Goal: Task Accomplishment & Management: Use online tool/utility

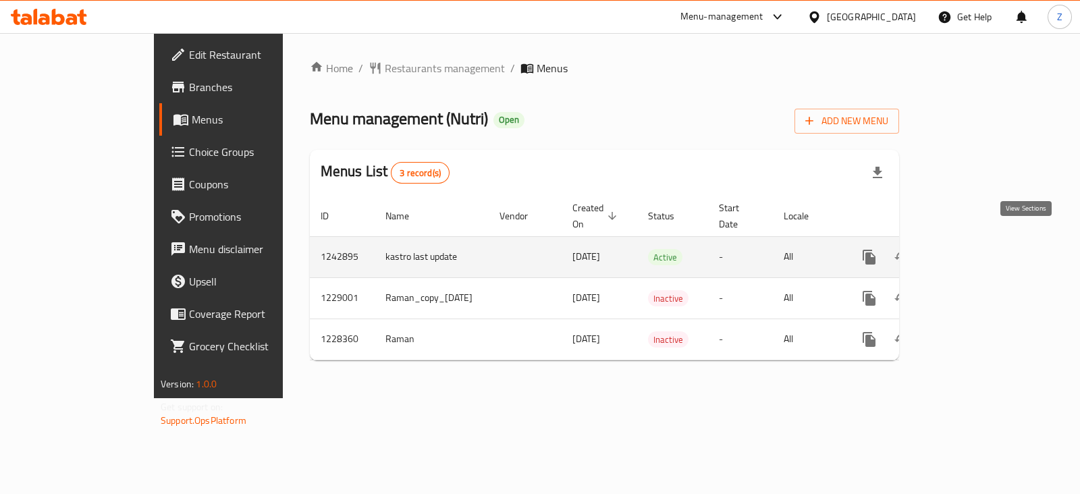
click at [975, 249] on icon "enhanced table" at bounding box center [967, 257] width 16 height 16
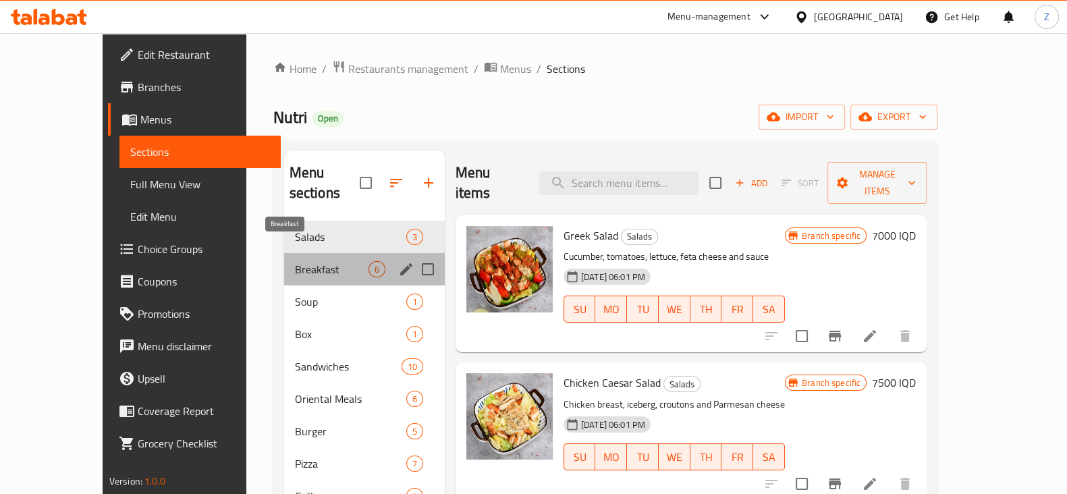
click at [295, 261] on span "Breakfast" at bounding box center [332, 269] width 74 height 16
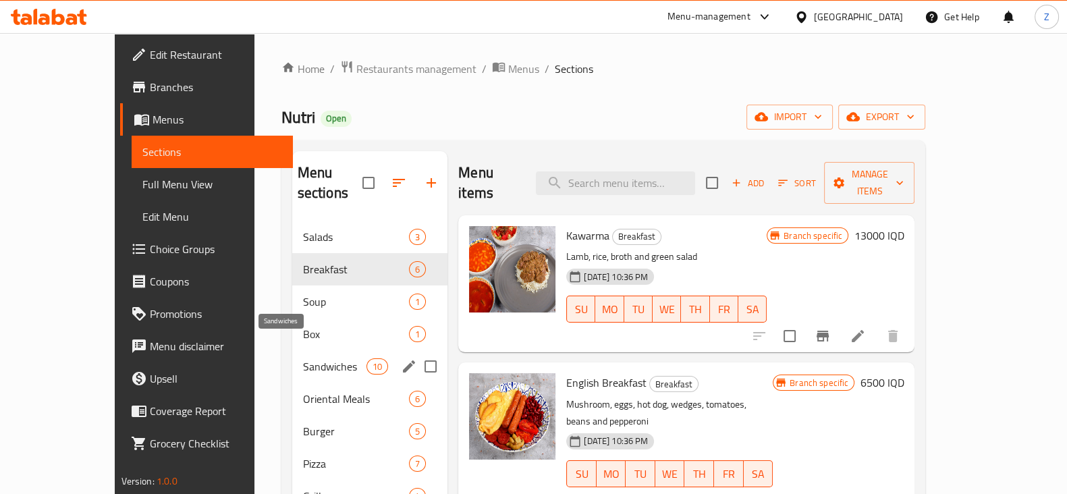
click at [303, 358] on span "Sandwiches" at bounding box center [334, 366] width 63 height 16
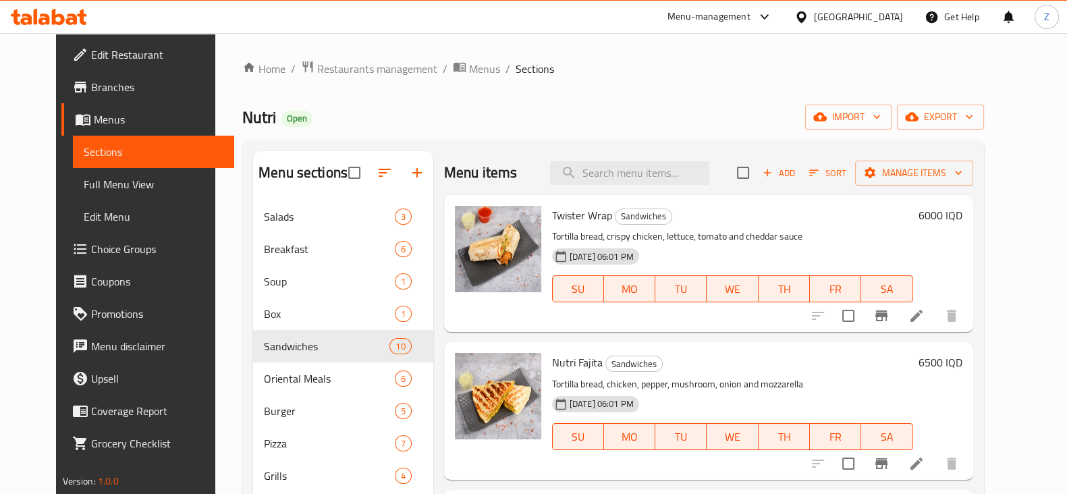
scroll to position [84, 0]
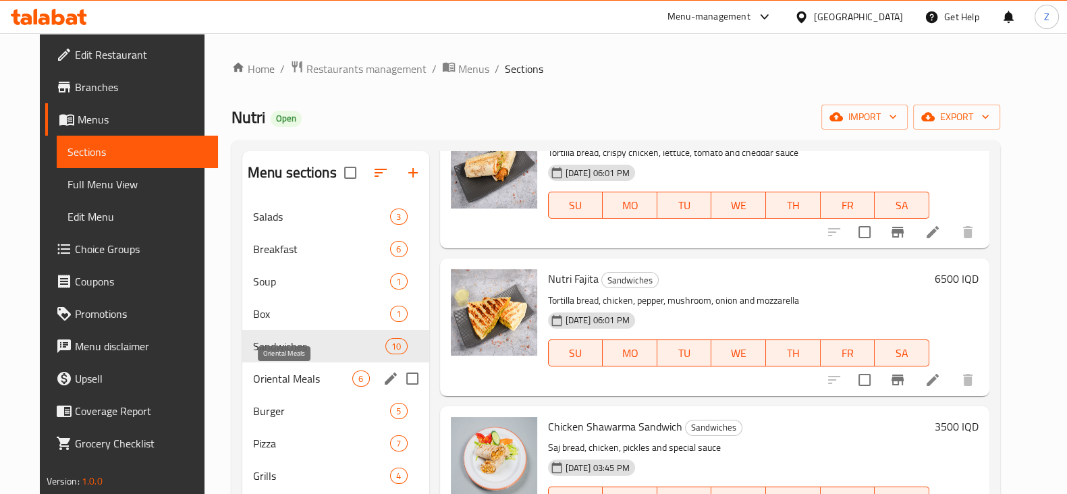
click at [291, 376] on span "Oriental Meals" at bounding box center [303, 379] width 100 height 16
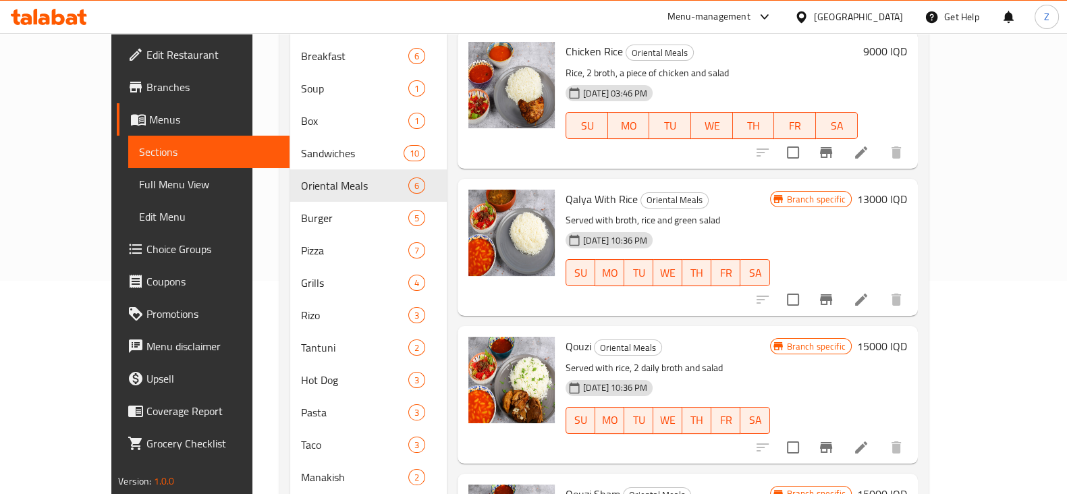
scroll to position [253, 0]
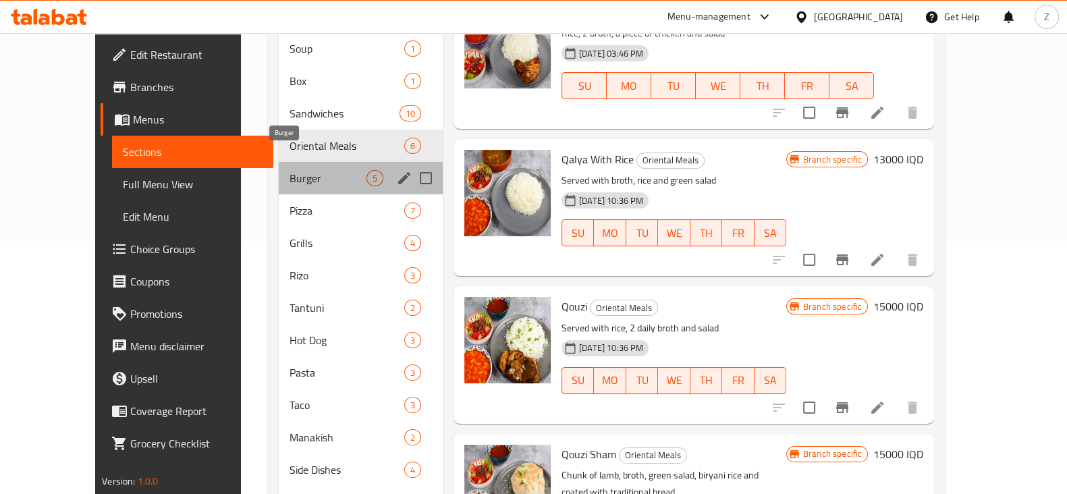
click at [314, 170] on span "Burger" at bounding box center [328, 178] width 77 height 16
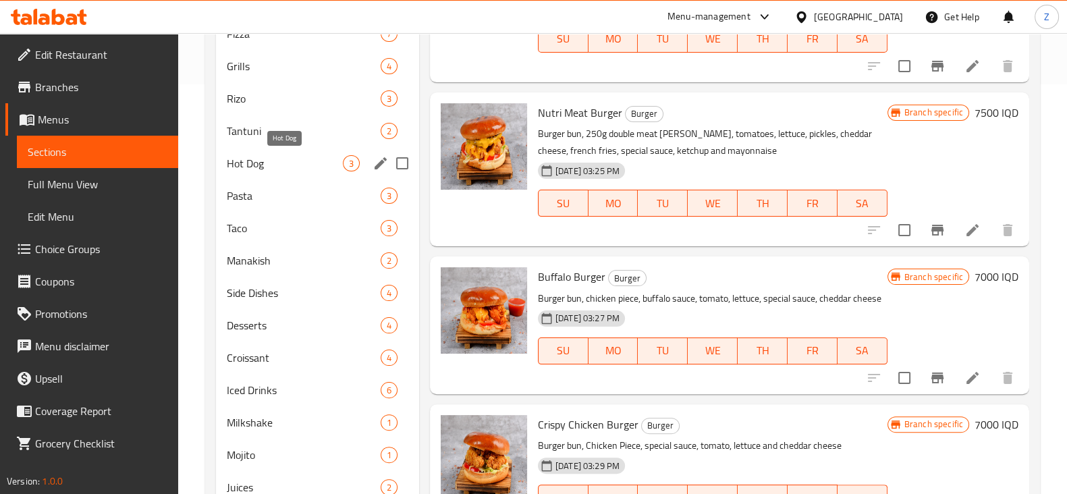
scroll to position [325, 0]
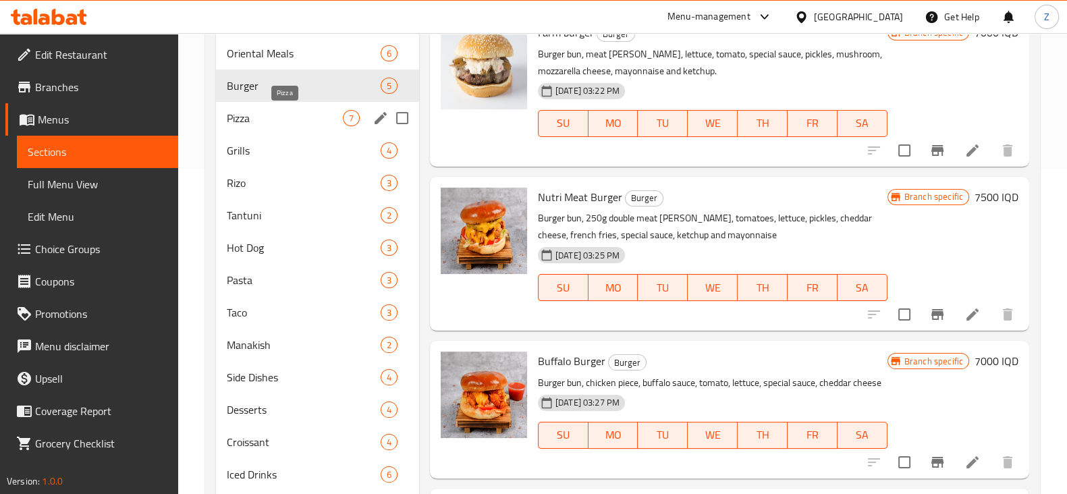
click at [289, 122] on span "Pizza" at bounding box center [285, 118] width 116 height 16
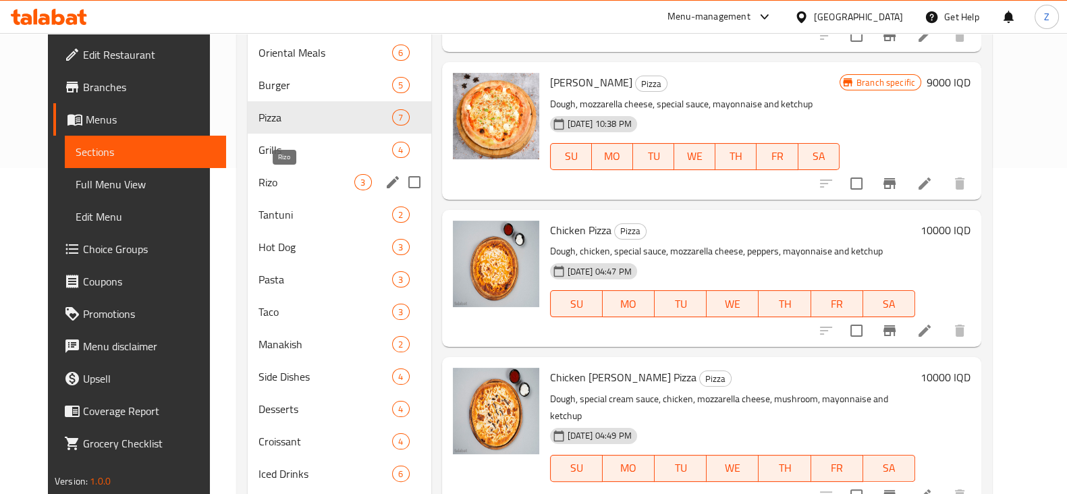
scroll to position [325, 0]
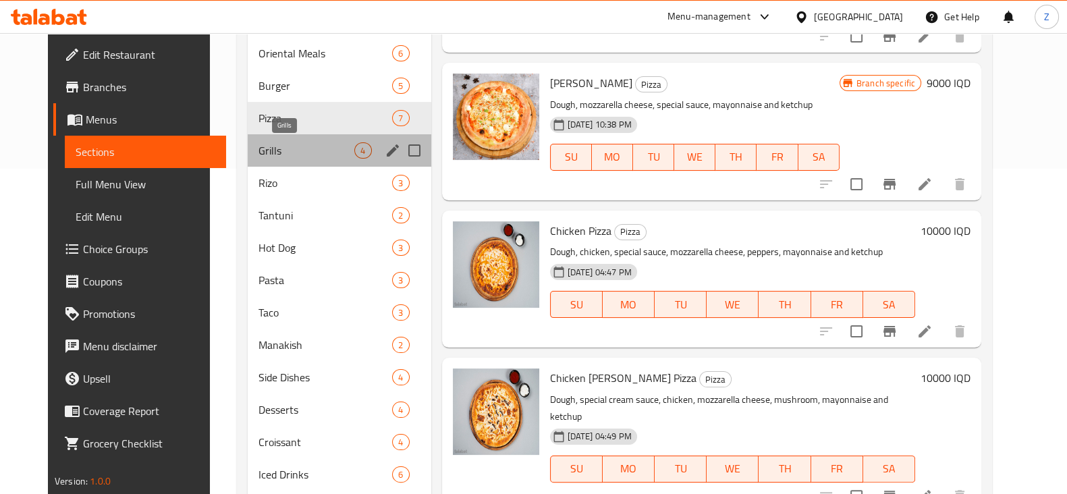
click at [297, 157] on span "Grills" at bounding box center [307, 150] width 97 height 16
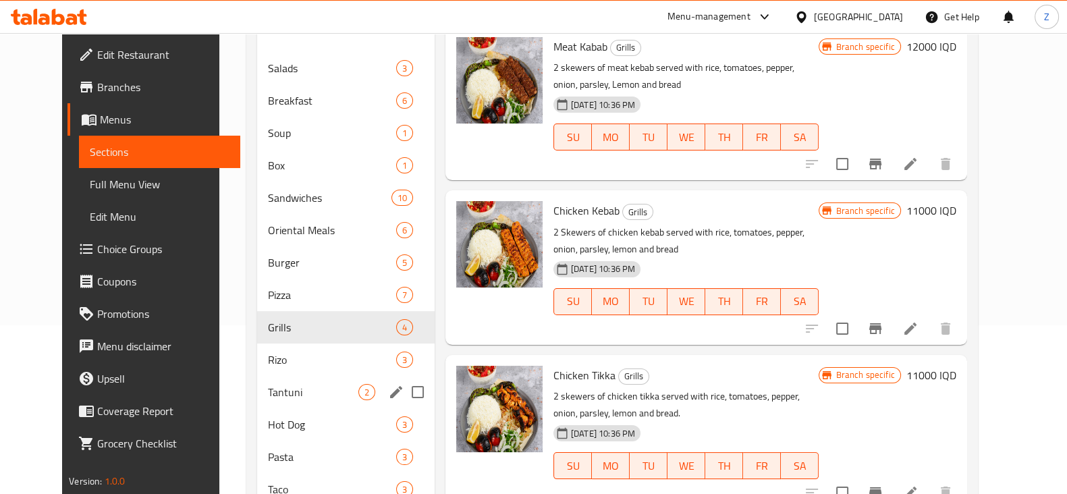
scroll to position [241, 0]
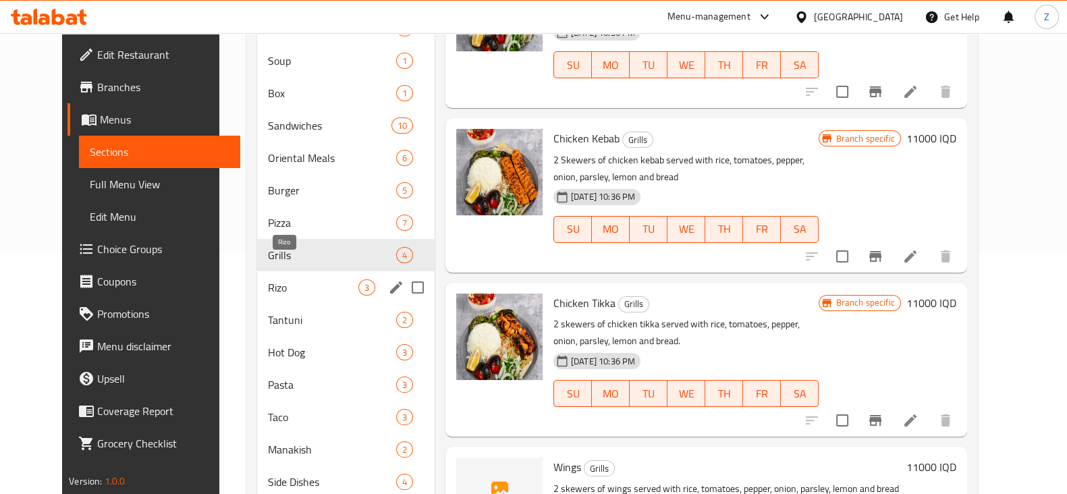
click at [280, 279] on span "Rizo" at bounding box center [313, 287] width 90 height 16
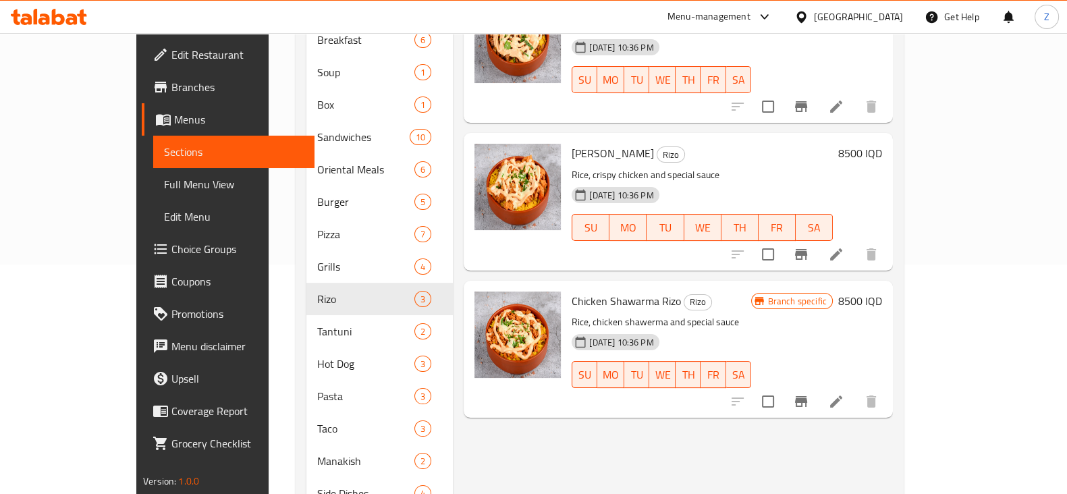
scroll to position [253, 0]
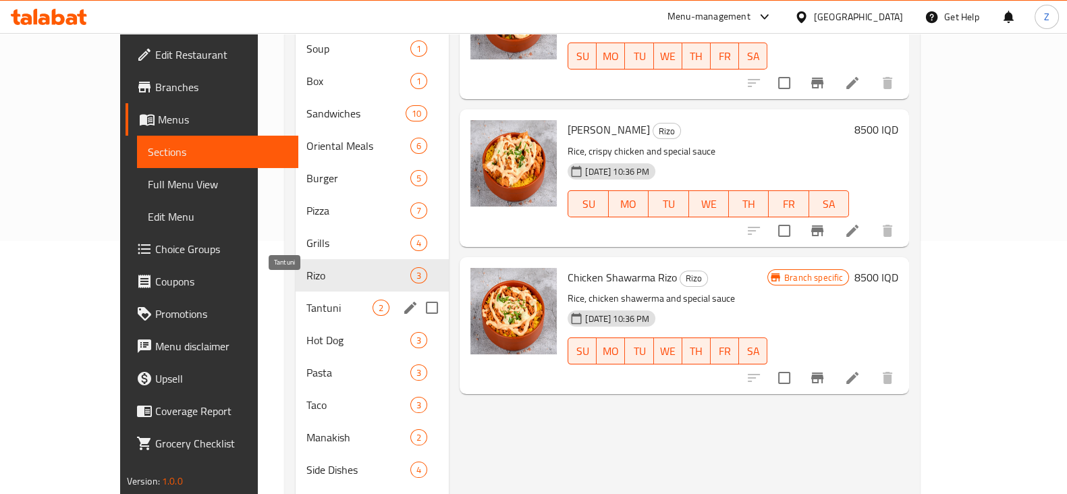
click at [306, 300] on span "Tantuni" at bounding box center [339, 308] width 66 height 16
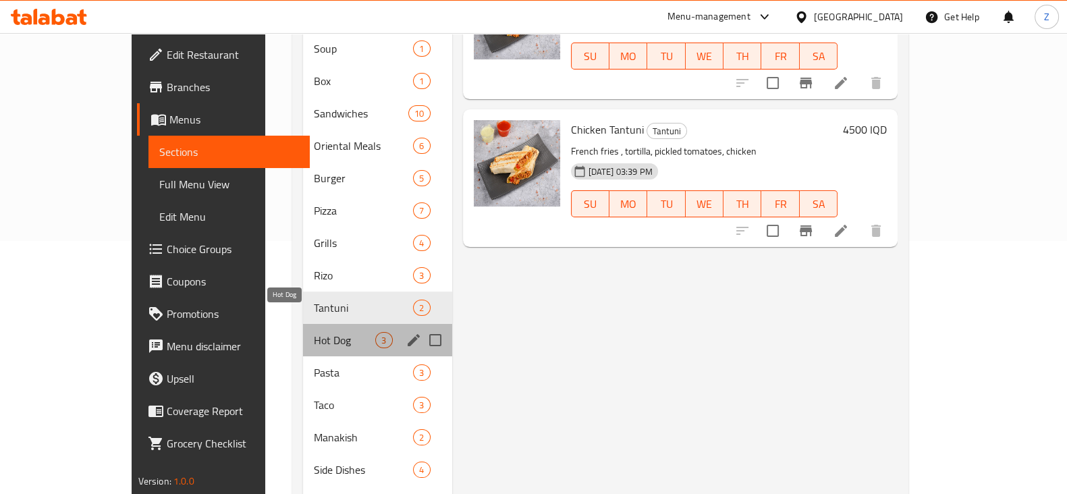
click at [314, 332] on span "Hot Dog" at bounding box center [344, 340] width 61 height 16
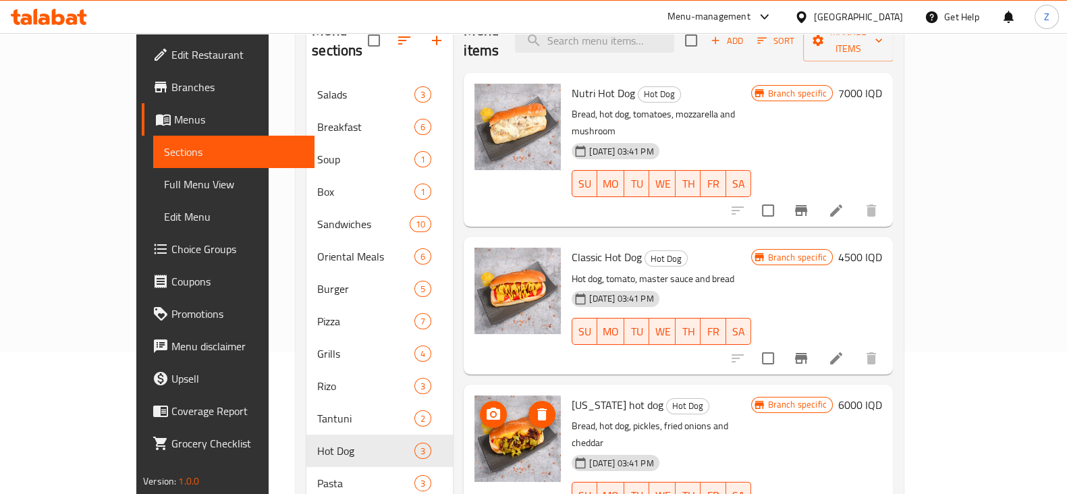
scroll to position [168, 0]
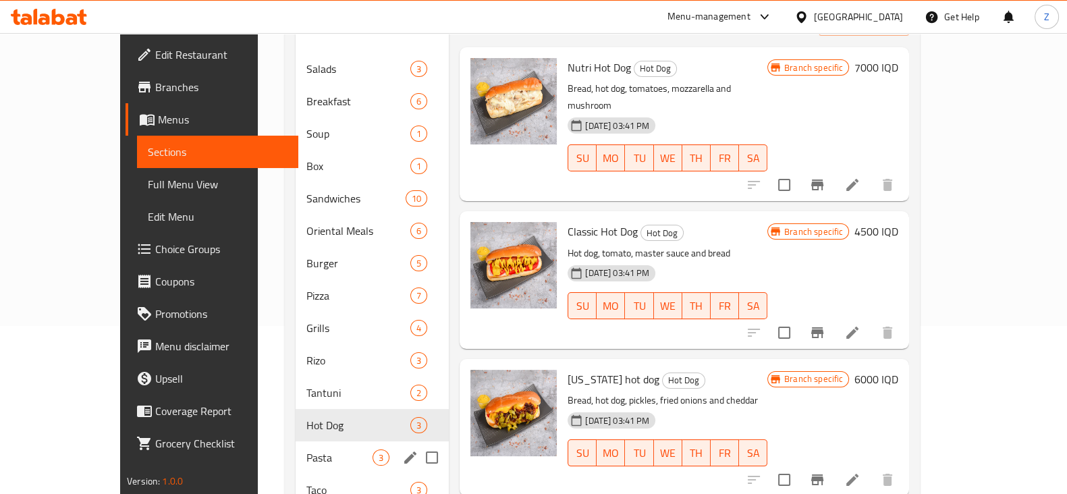
click at [306, 450] on span "Pasta" at bounding box center [339, 458] width 66 height 16
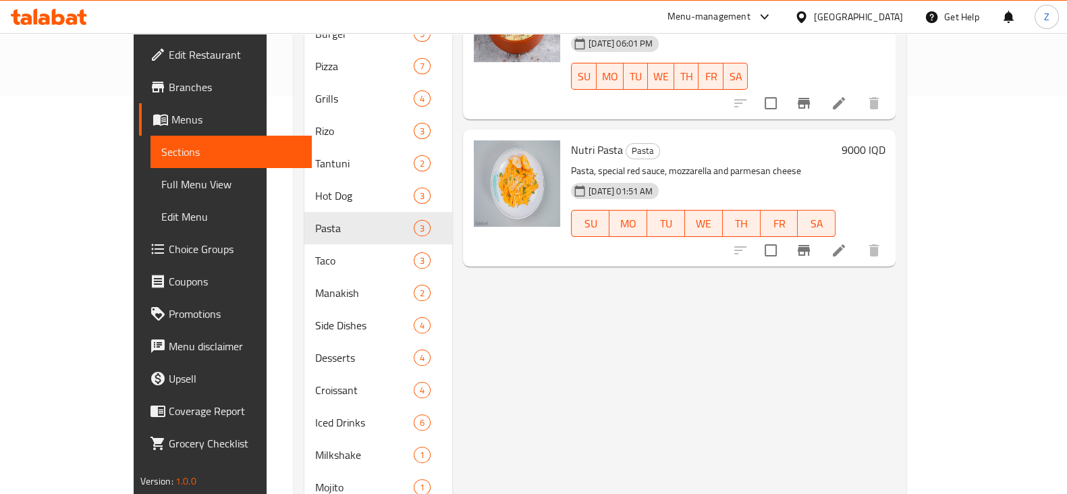
scroll to position [422, 0]
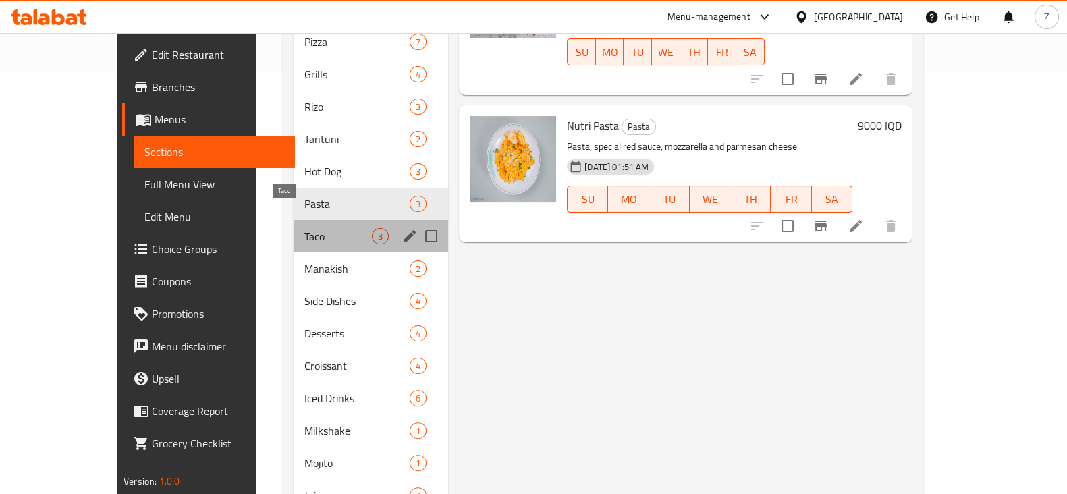
click at [304, 228] on span "Taco" at bounding box center [338, 236] width 68 height 16
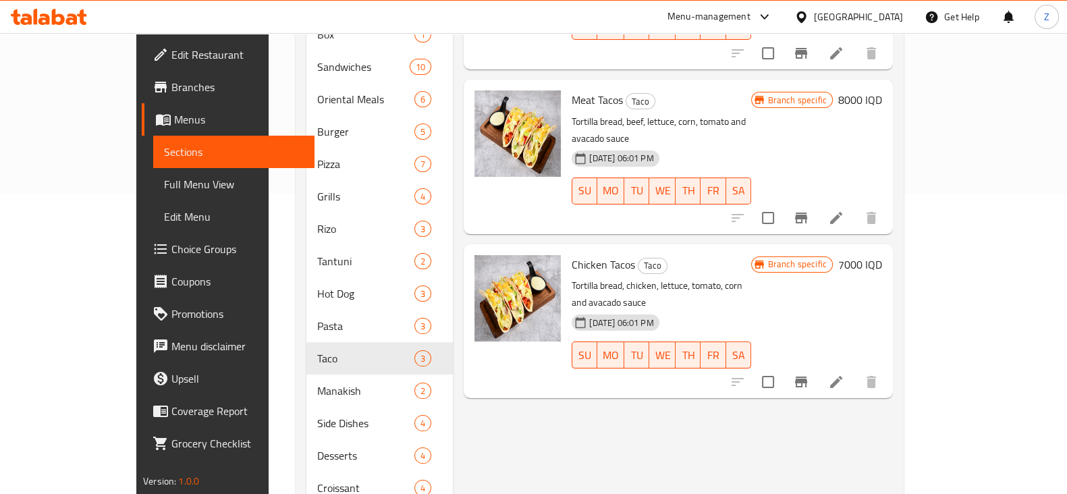
scroll to position [337, 0]
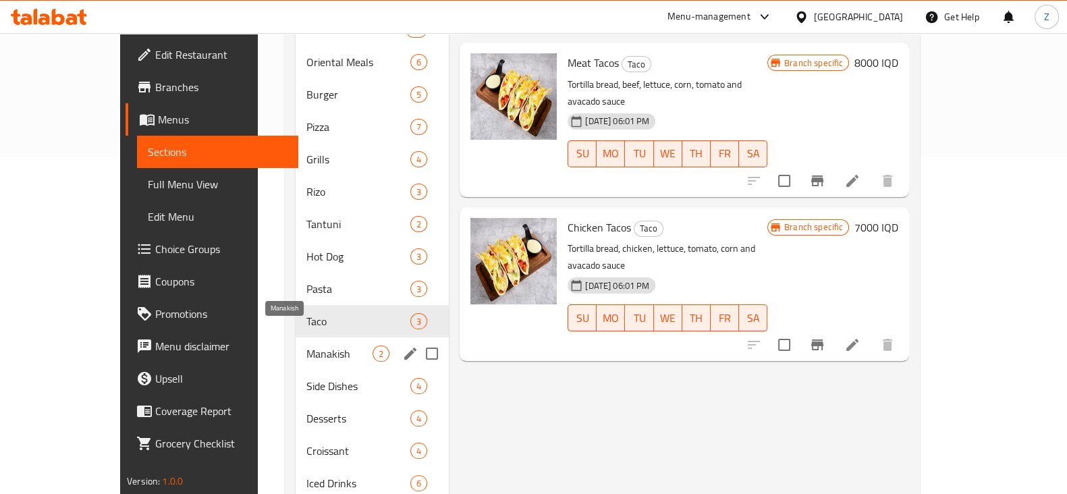
click at [306, 346] on span "Manakish" at bounding box center [339, 354] width 66 height 16
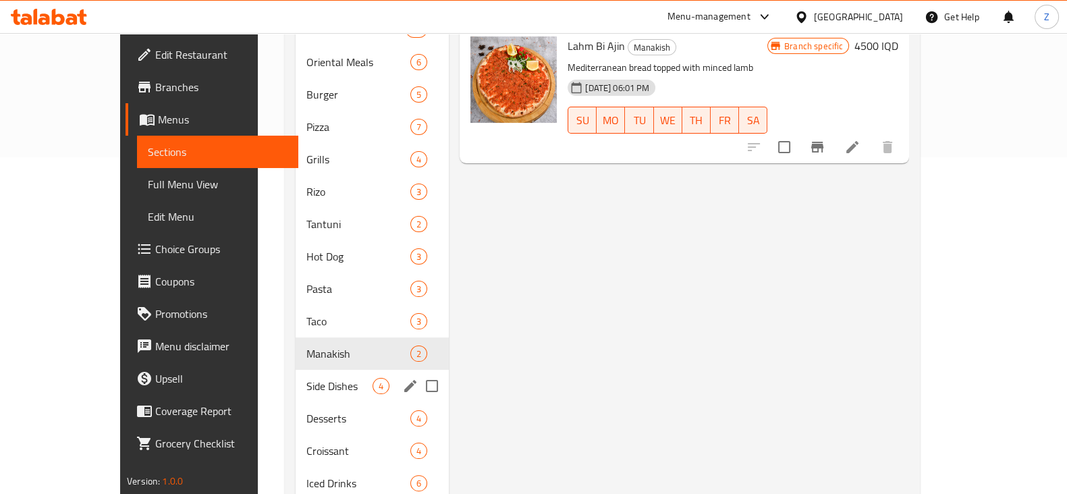
click at [296, 373] on div "Side Dishes 4" at bounding box center [372, 386] width 153 height 32
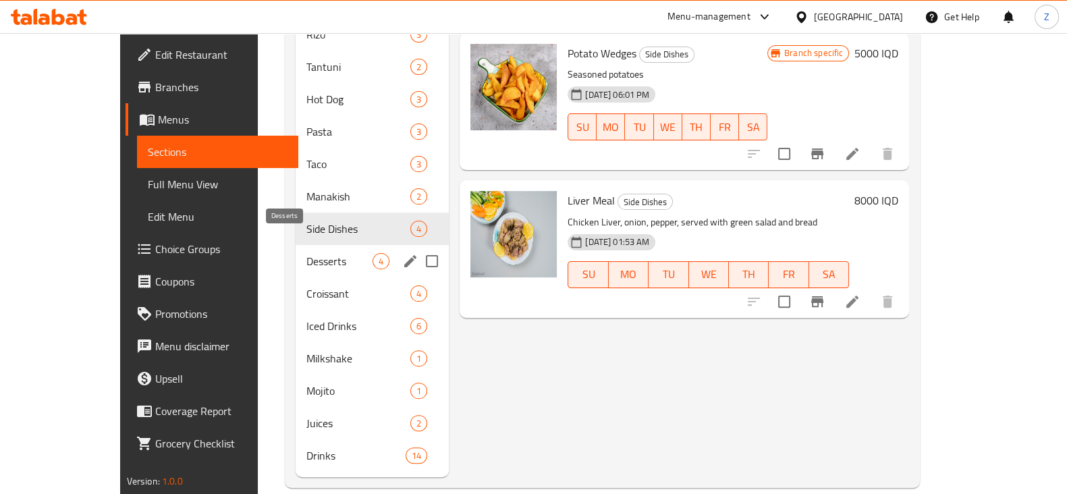
click at [306, 253] on span "Desserts" at bounding box center [339, 261] width 66 height 16
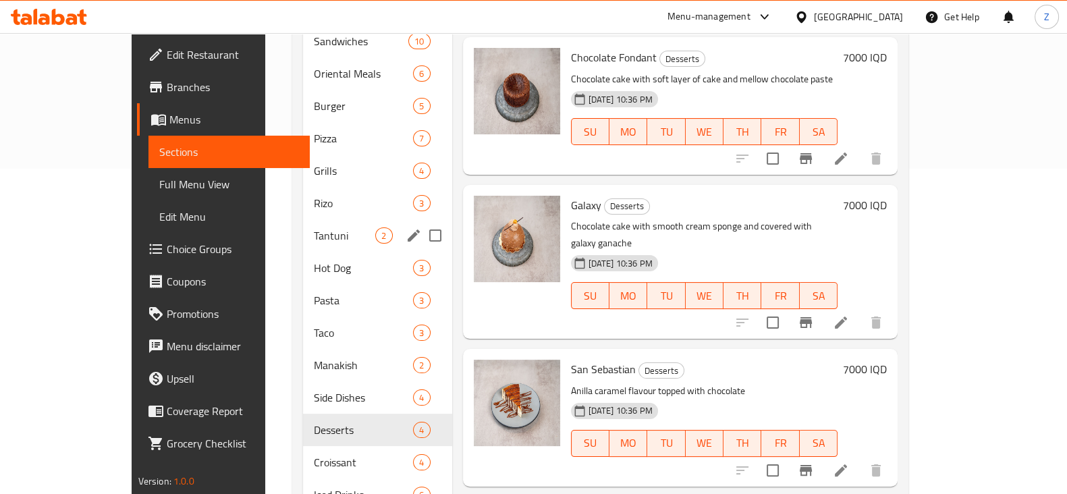
click at [314, 227] on span "Tantuni" at bounding box center [344, 235] width 61 height 16
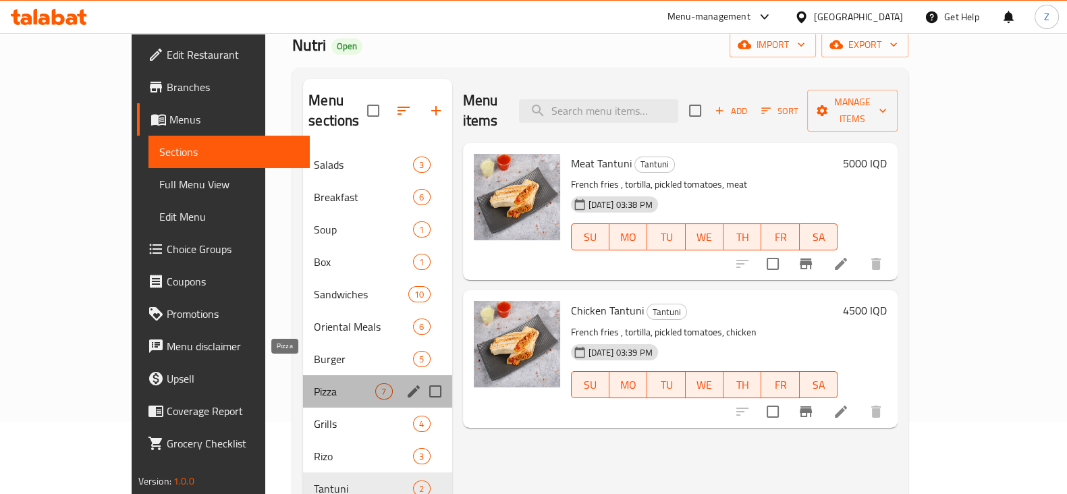
click at [314, 383] on span "Pizza" at bounding box center [344, 391] width 61 height 16
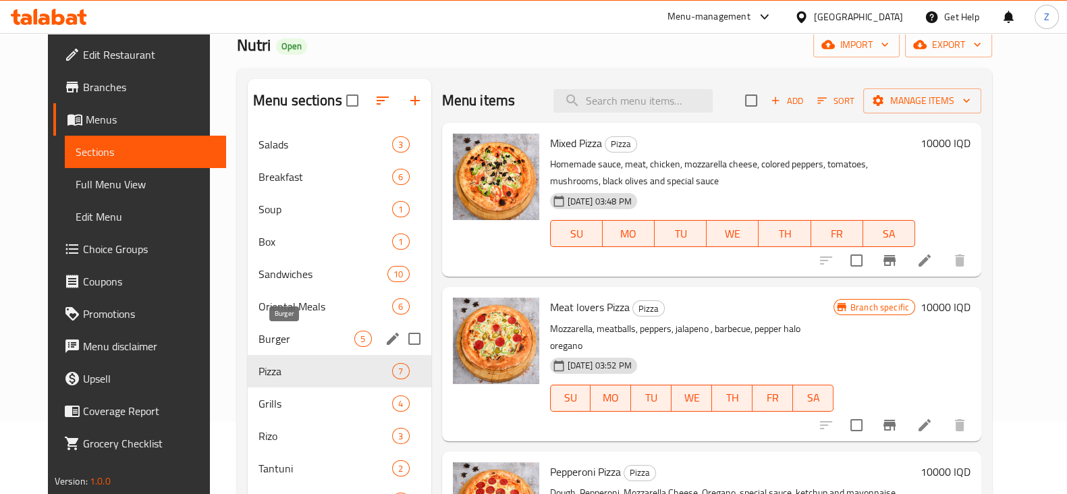
click at [269, 335] on span "Burger" at bounding box center [307, 339] width 97 height 16
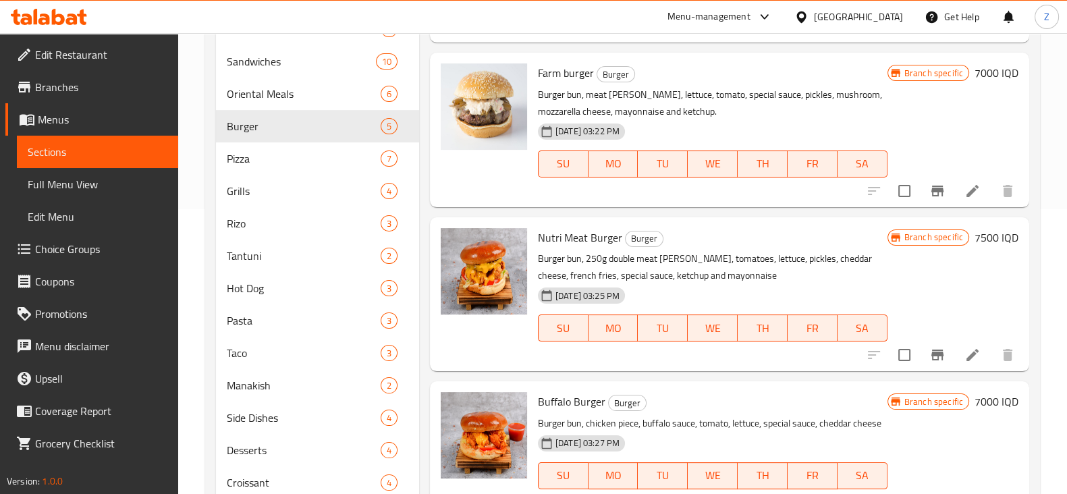
scroll to position [241, 0]
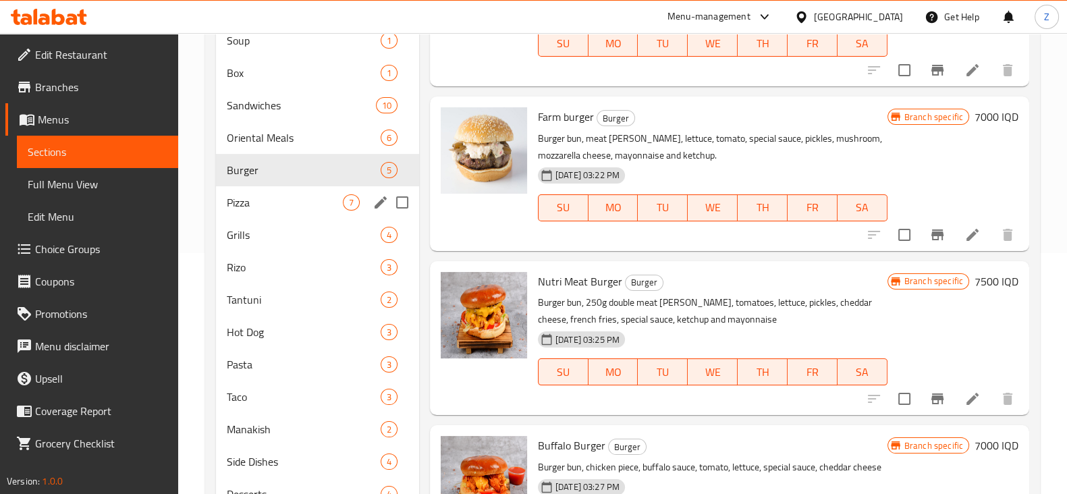
click at [242, 201] on span "Pizza" at bounding box center [285, 202] width 116 height 16
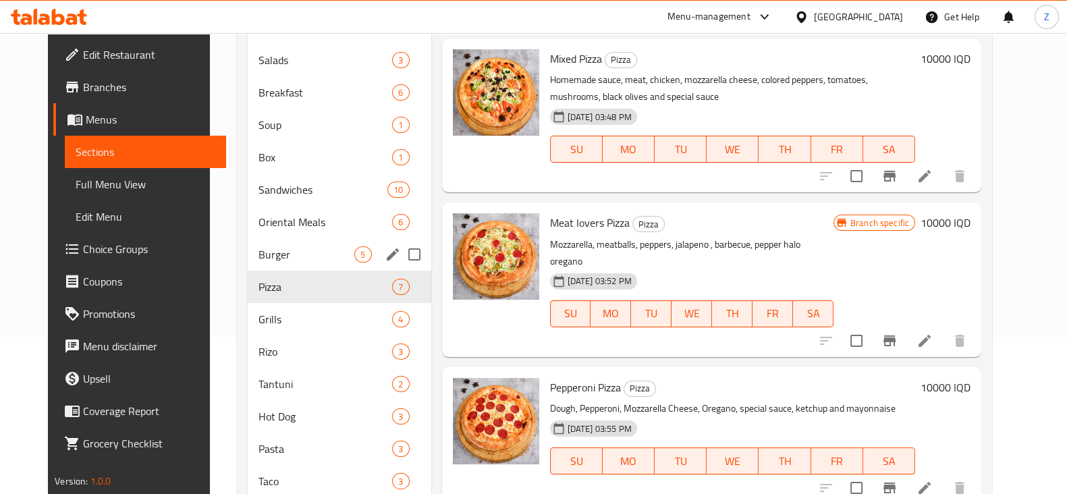
scroll to position [74, 0]
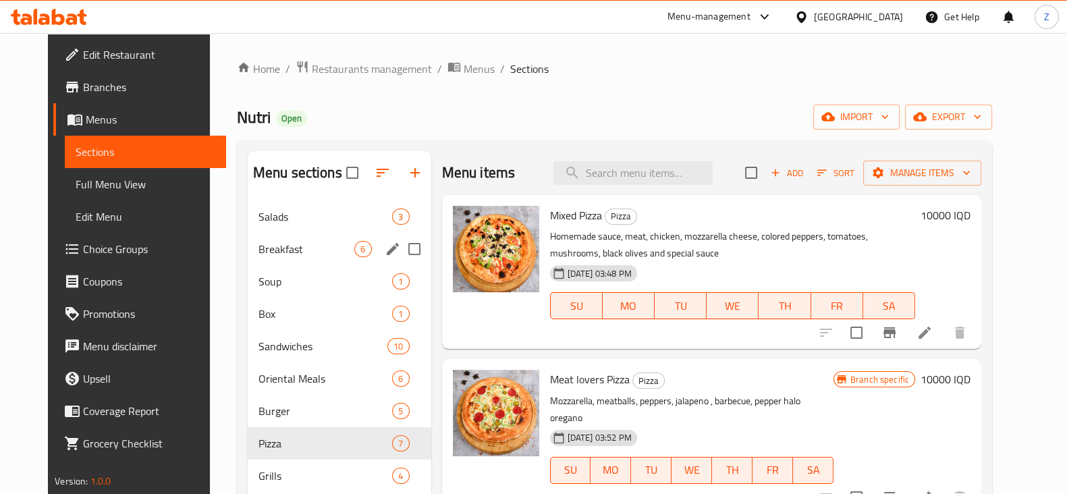
click at [284, 258] on div "Breakfast 6" at bounding box center [340, 249] width 184 height 32
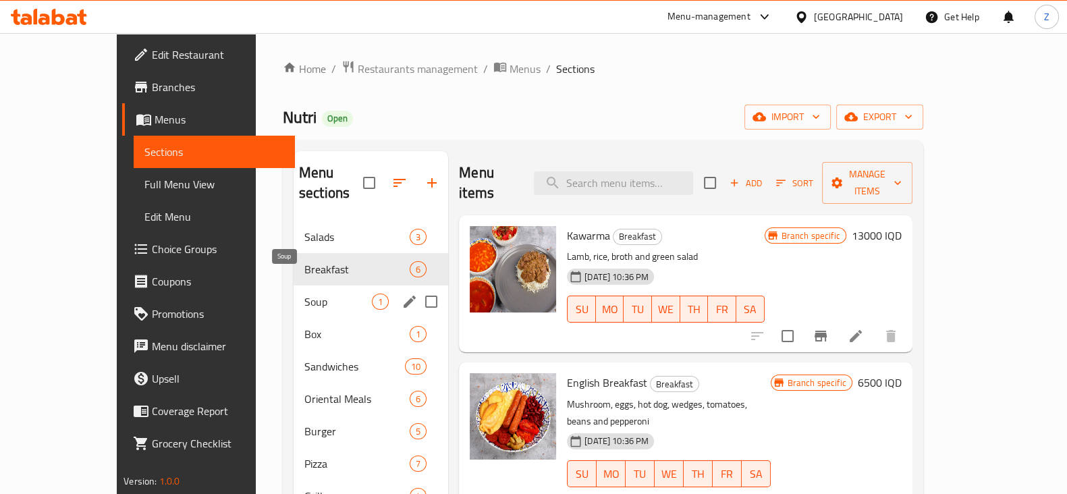
click at [304, 294] on span "Soup" at bounding box center [338, 302] width 68 height 16
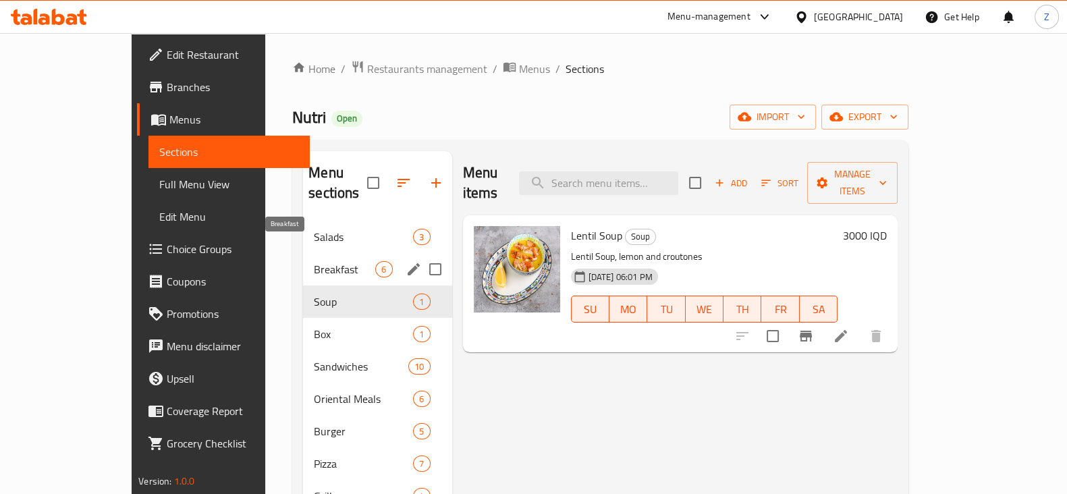
click at [314, 261] on span "Breakfast" at bounding box center [344, 269] width 61 height 16
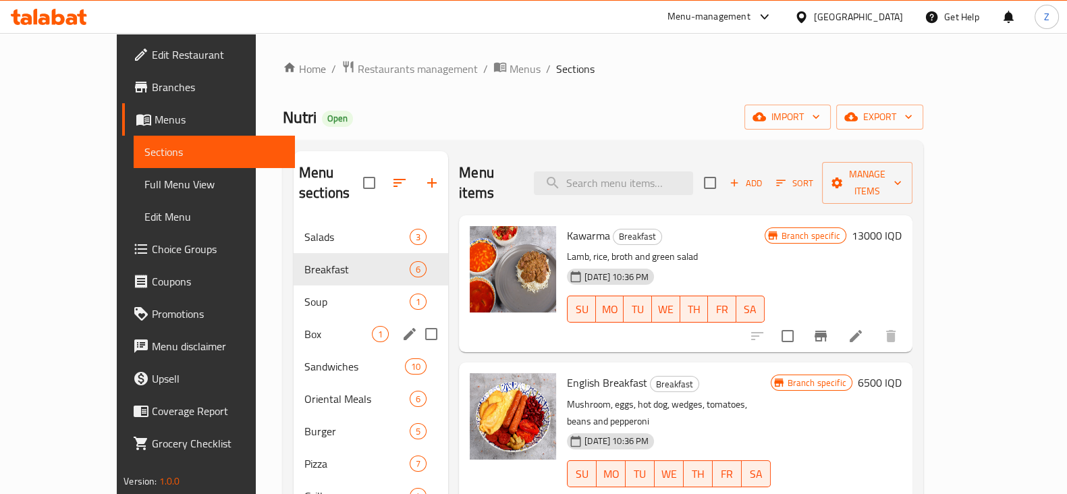
click at [294, 327] on div "Box 1" at bounding box center [371, 334] width 155 height 32
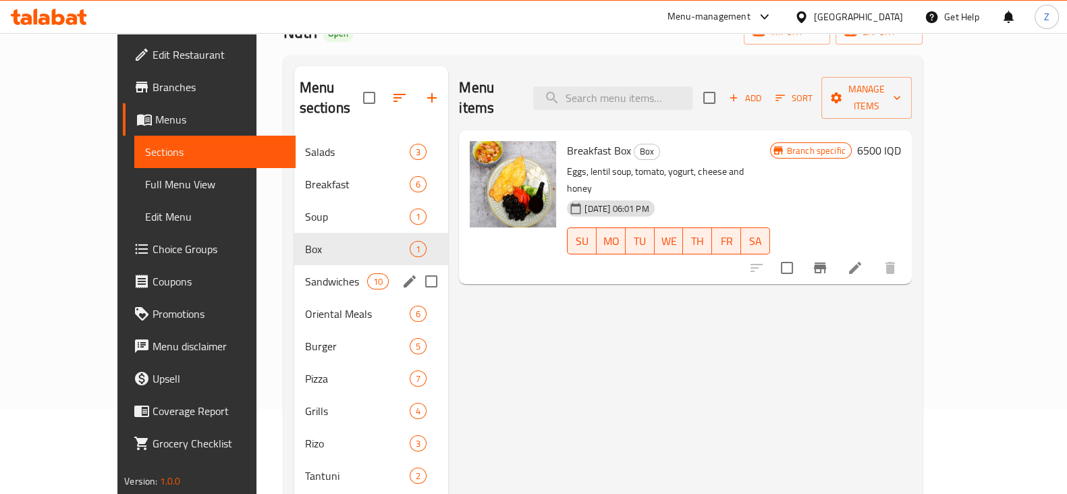
scroll to position [168, 0]
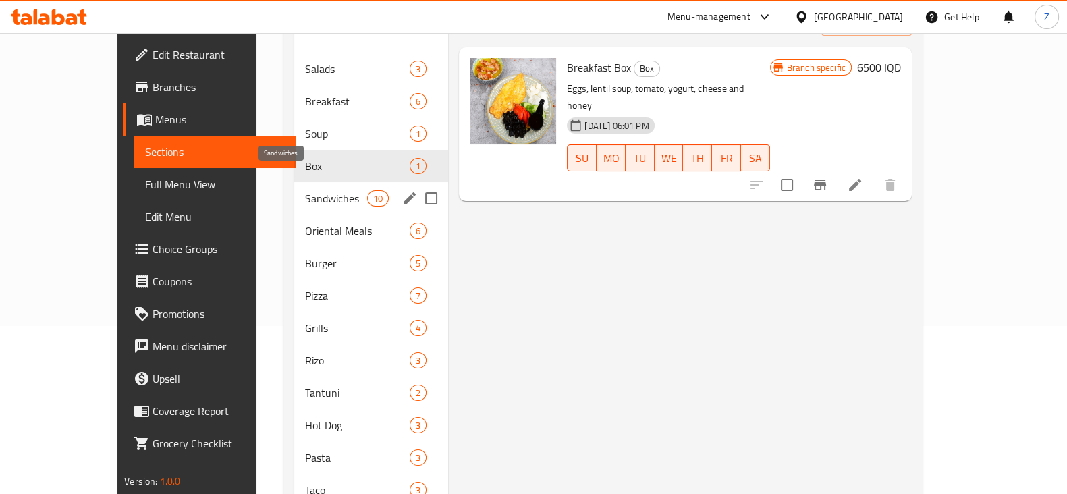
click at [305, 190] on span "Sandwiches" at bounding box center [336, 198] width 63 height 16
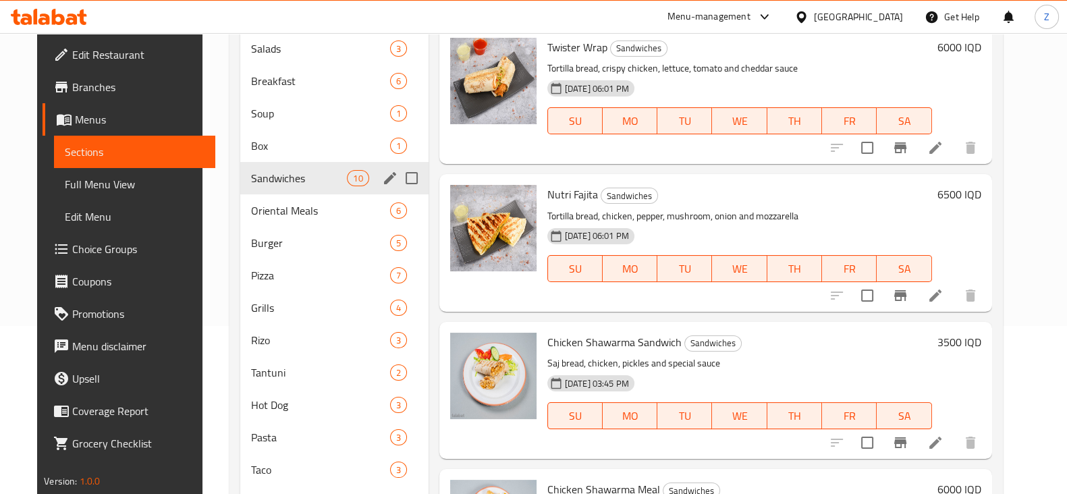
click at [288, 192] on div "Sandwiches 10" at bounding box center [334, 178] width 188 height 32
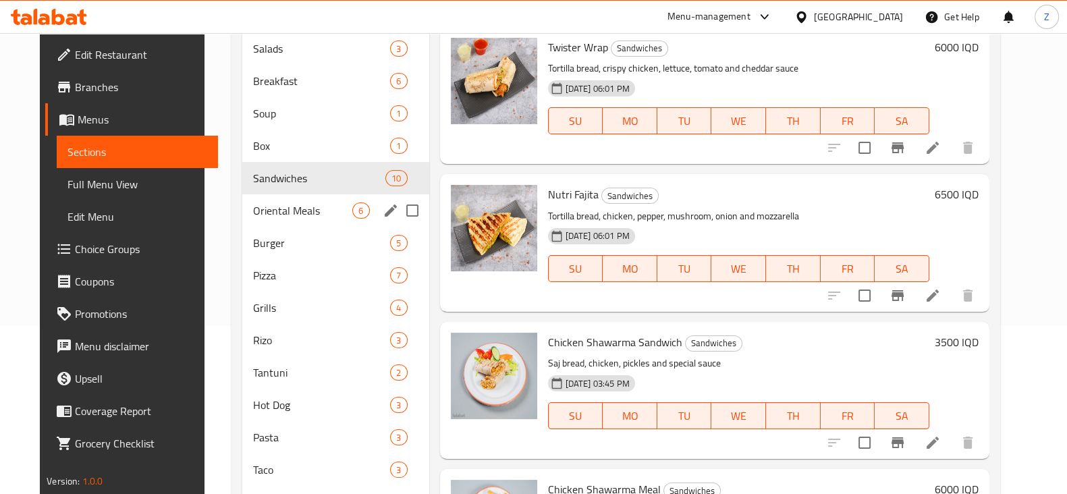
click at [262, 213] on span "Oriental Meals" at bounding box center [303, 211] width 100 height 16
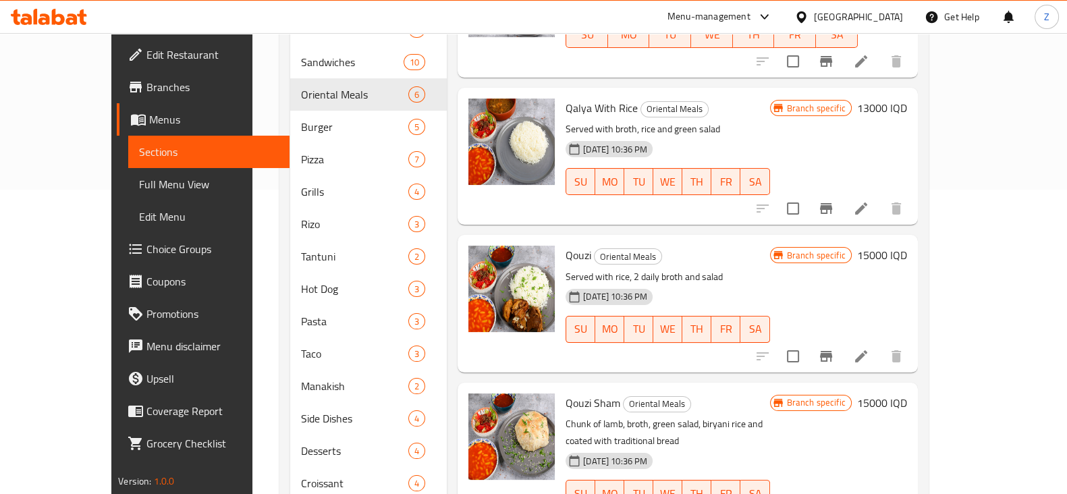
scroll to position [337, 0]
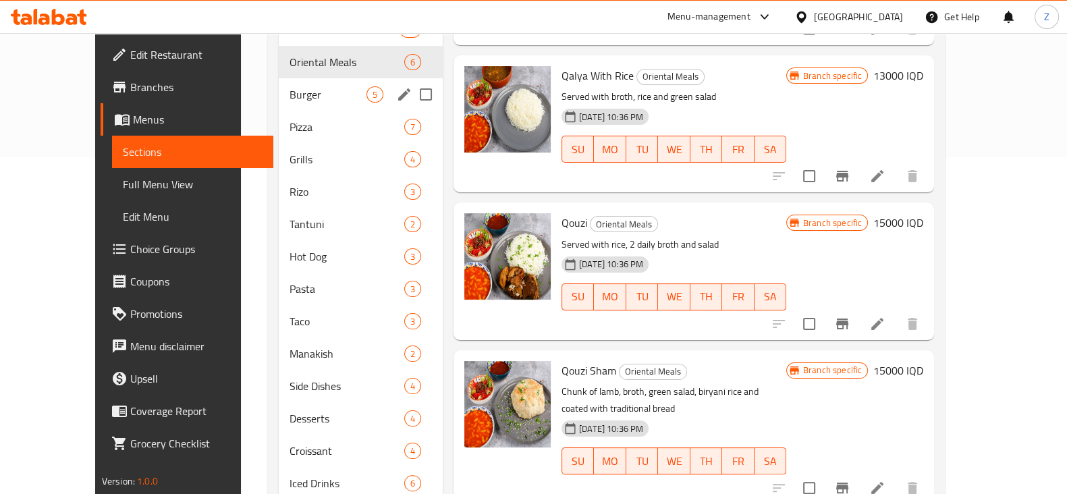
click at [292, 84] on div "Burger 5" at bounding box center [361, 94] width 164 height 32
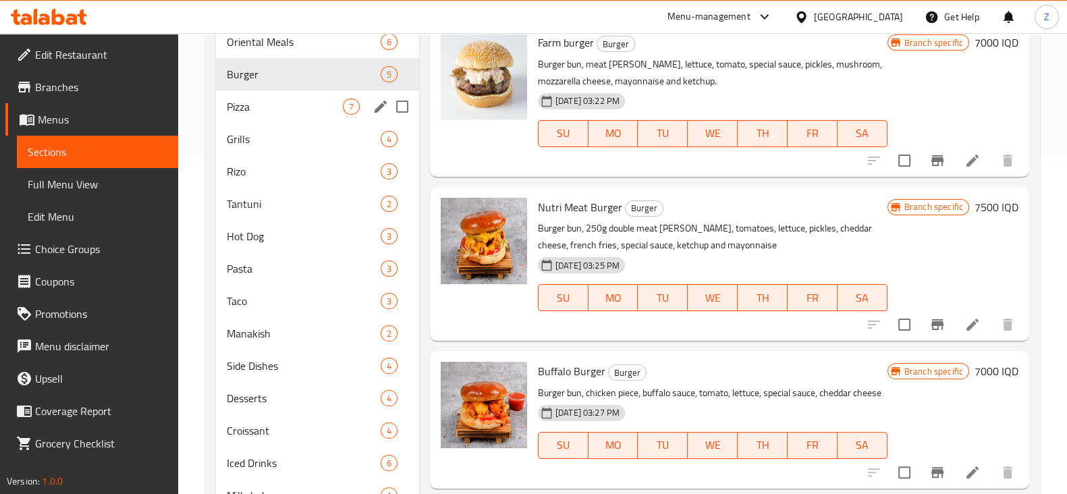
click at [265, 107] on span "Pizza" at bounding box center [285, 107] width 116 height 16
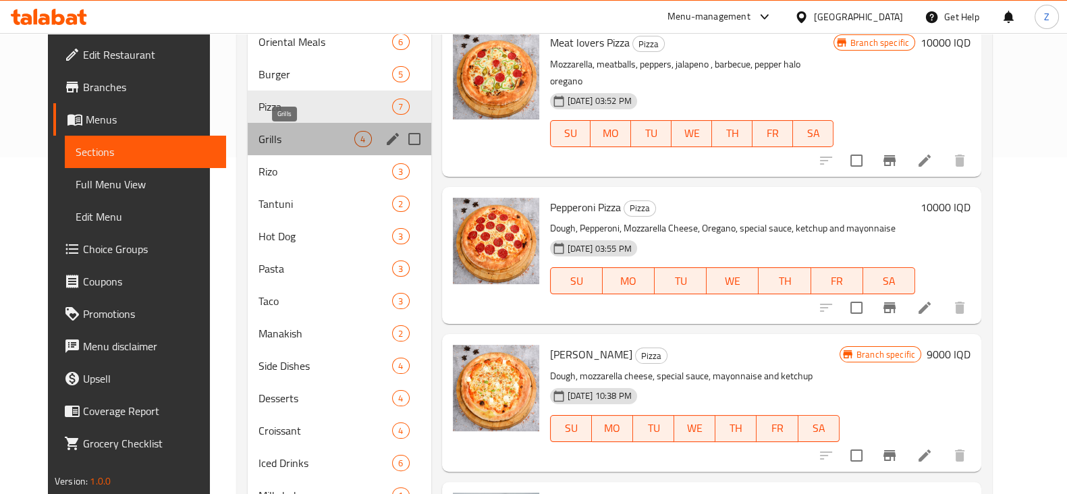
click at [263, 145] on span "Grills" at bounding box center [307, 139] width 97 height 16
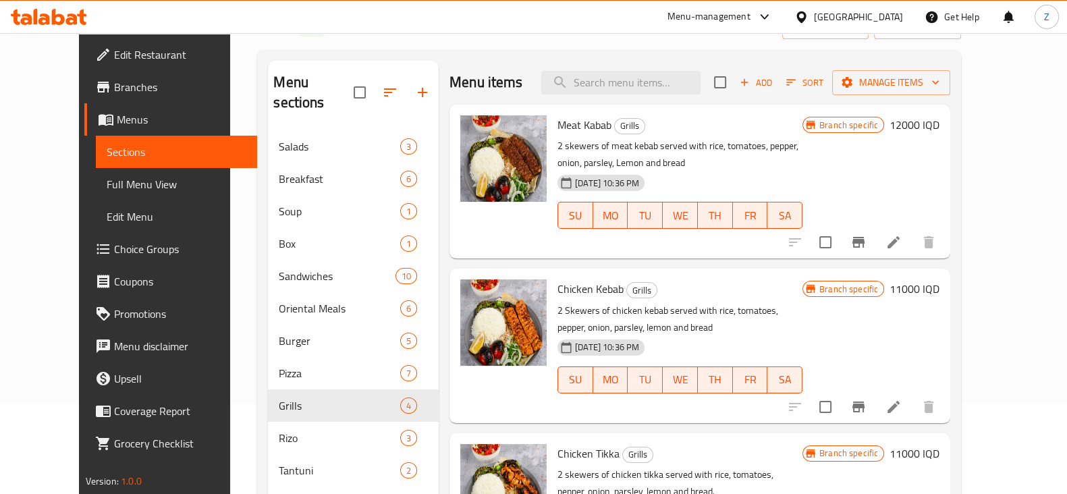
scroll to position [84, 0]
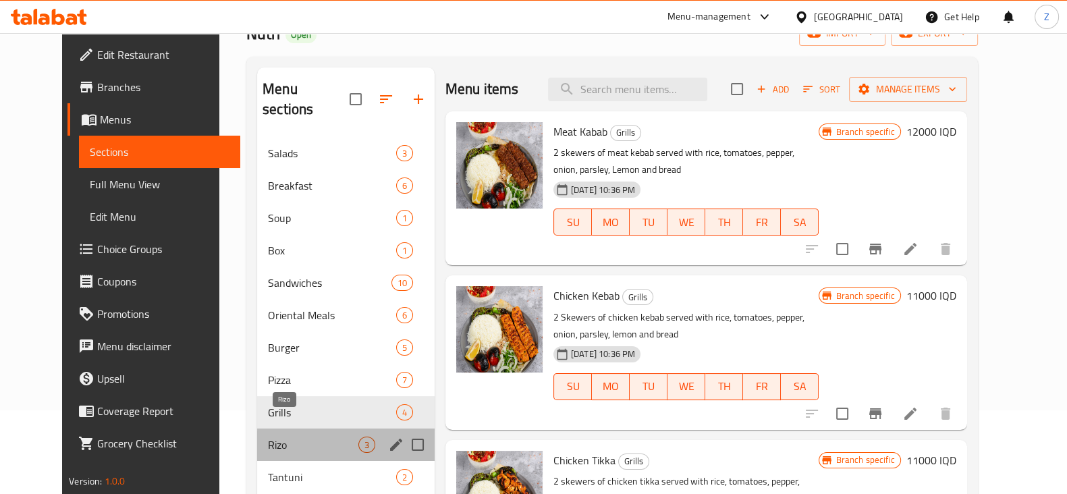
click at [268, 437] on span "Rizo" at bounding box center [313, 445] width 90 height 16
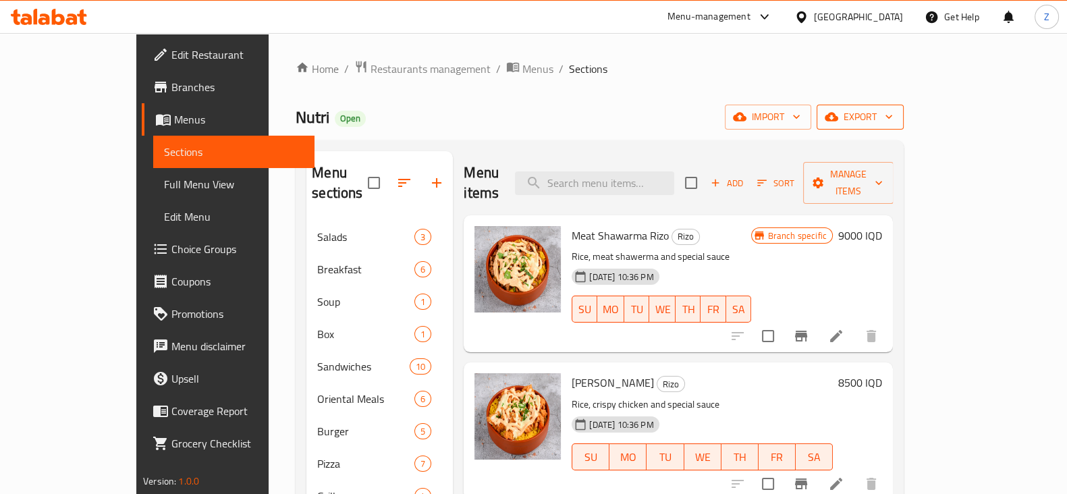
click at [893, 113] on span "export" at bounding box center [860, 117] width 65 height 17
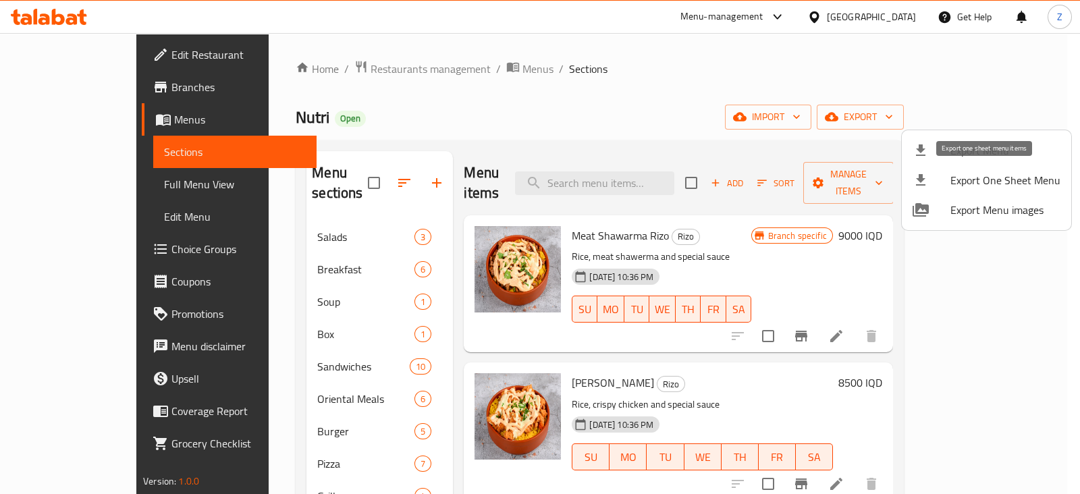
click at [990, 179] on span "Export One Sheet Menu" at bounding box center [1005, 180] width 110 height 16
click at [346, 67] on div at bounding box center [540, 247] width 1080 height 494
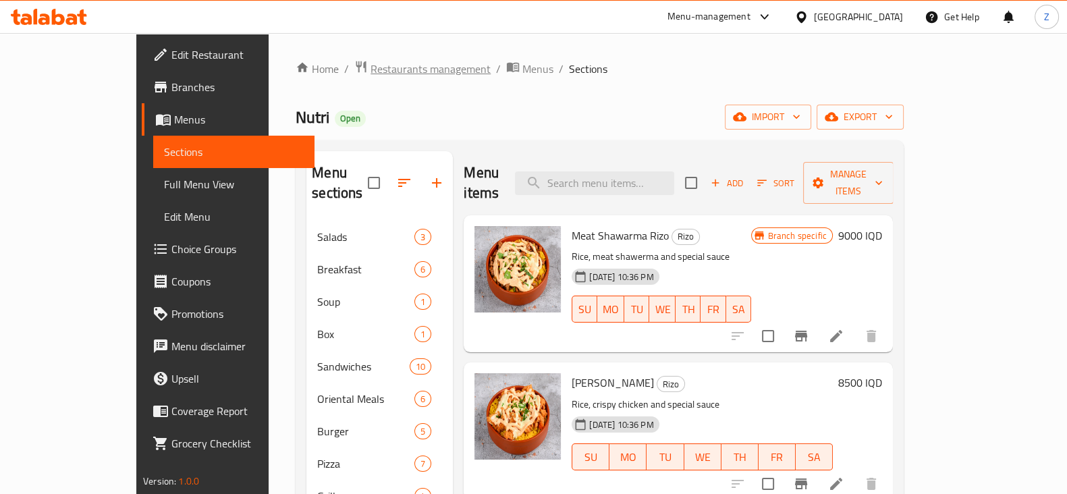
click at [371, 65] on span "Restaurants management" at bounding box center [431, 69] width 120 height 16
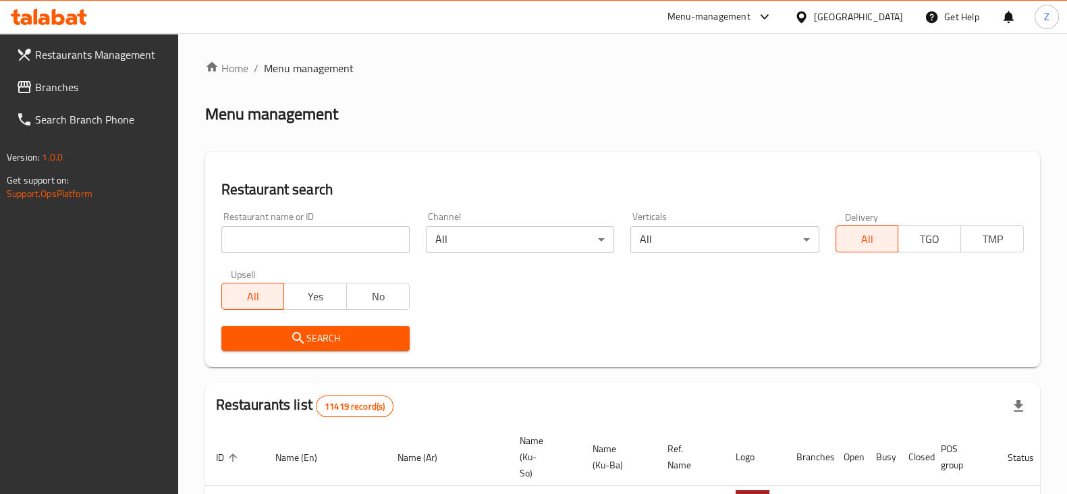
click at [331, 242] on input "search" at bounding box center [315, 239] width 188 height 27
type input "Nutri"
click button "Search" at bounding box center [315, 338] width 188 height 25
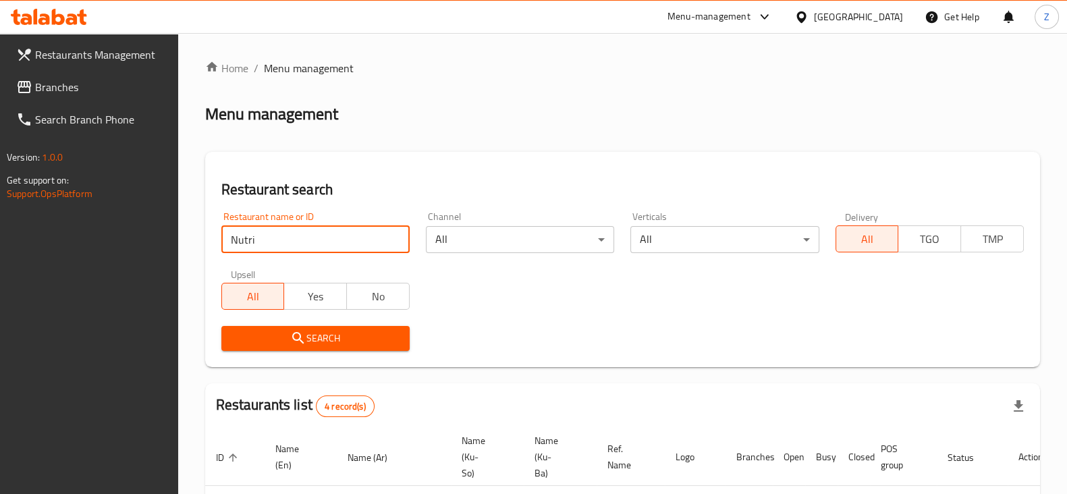
click at [93, 57] on span "Restaurants Management" at bounding box center [101, 55] width 132 height 16
